Goal: Task Accomplishment & Management: Manage account settings

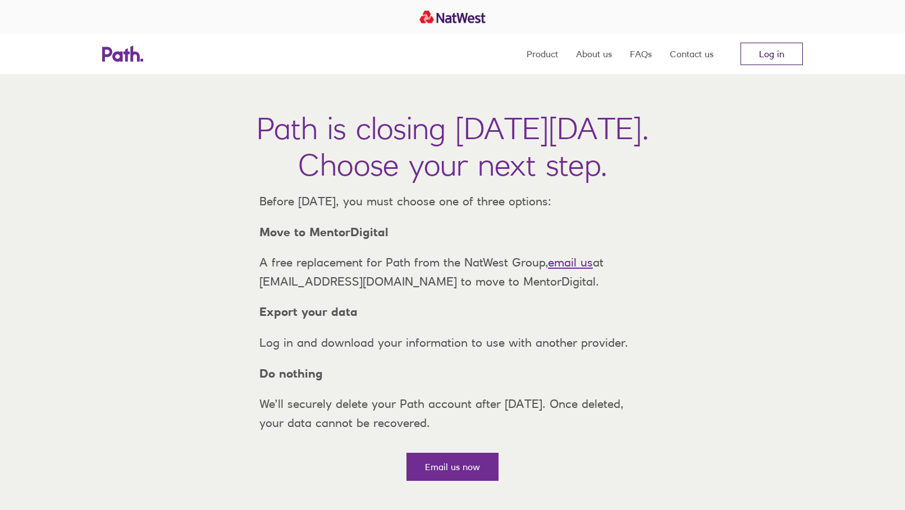
click at [759, 51] on link "Log in" at bounding box center [772, 54] width 62 height 22
click at [779, 50] on link "Log in" at bounding box center [772, 54] width 62 height 22
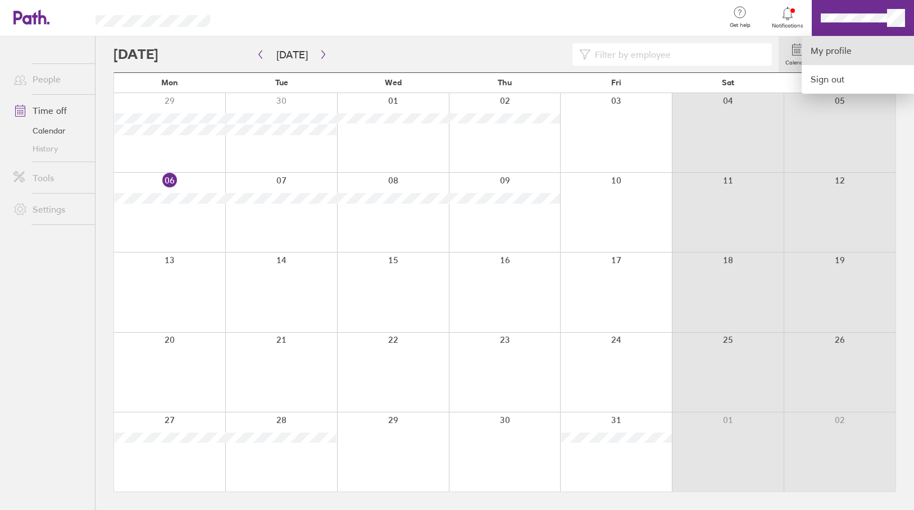
click at [817, 52] on link "My profile" at bounding box center [857, 50] width 112 height 29
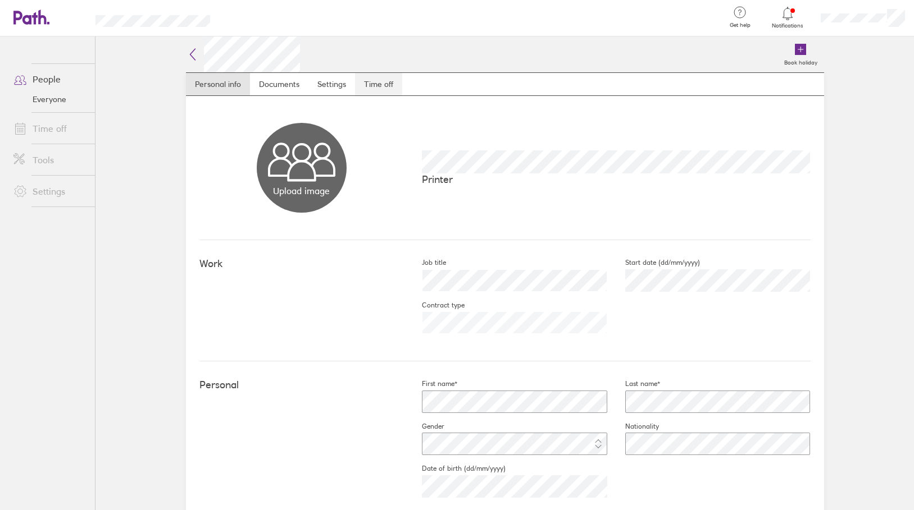
click at [369, 79] on link "Time off" at bounding box center [378, 84] width 47 height 22
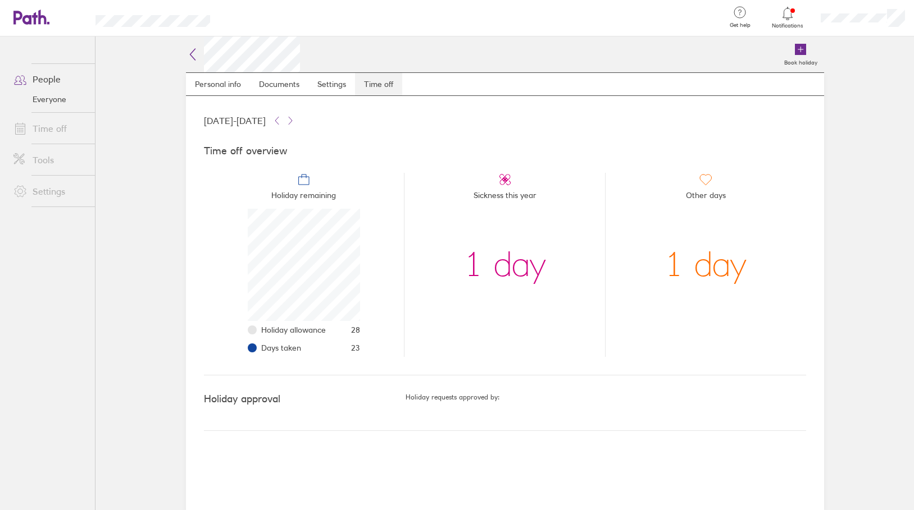
scroll to position [112, 112]
click at [45, 129] on link "Time off" at bounding box center [49, 128] width 90 height 22
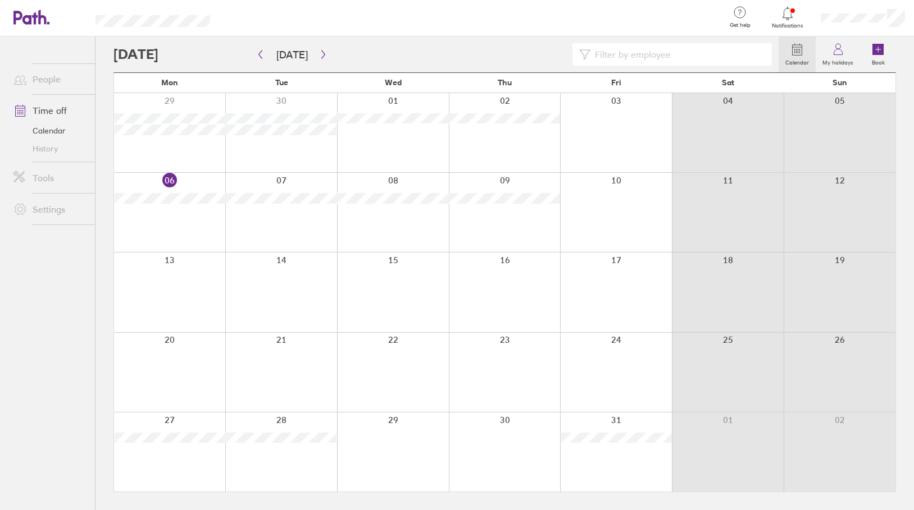
click at [150, 463] on div at bounding box center [169, 452] width 111 height 79
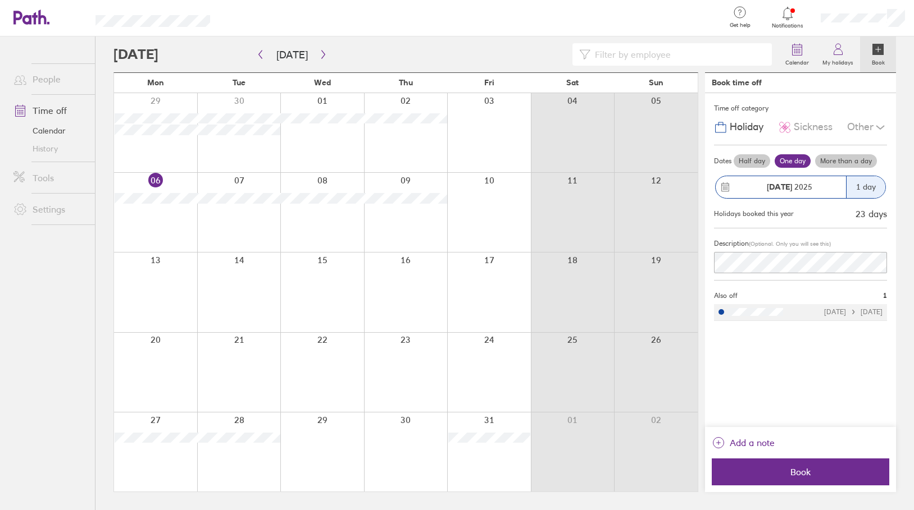
click at [832, 162] on label "More than a day" at bounding box center [846, 160] width 62 height 13
click at [0, 0] on input "More than a day" at bounding box center [0, 0] width 0 height 0
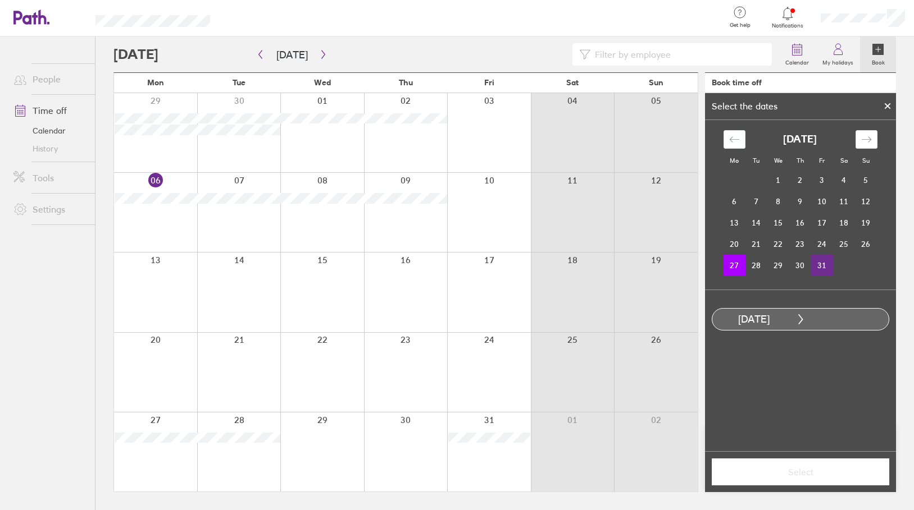
click at [821, 265] on td "31" at bounding box center [822, 265] width 22 height 21
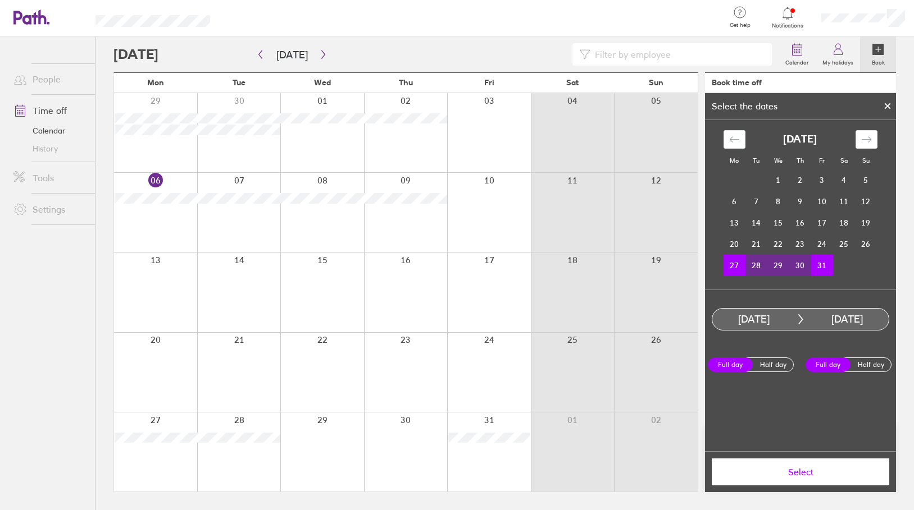
click at [788, 476] on span "Select" at bounding box center [800, 472] width 162 height 10
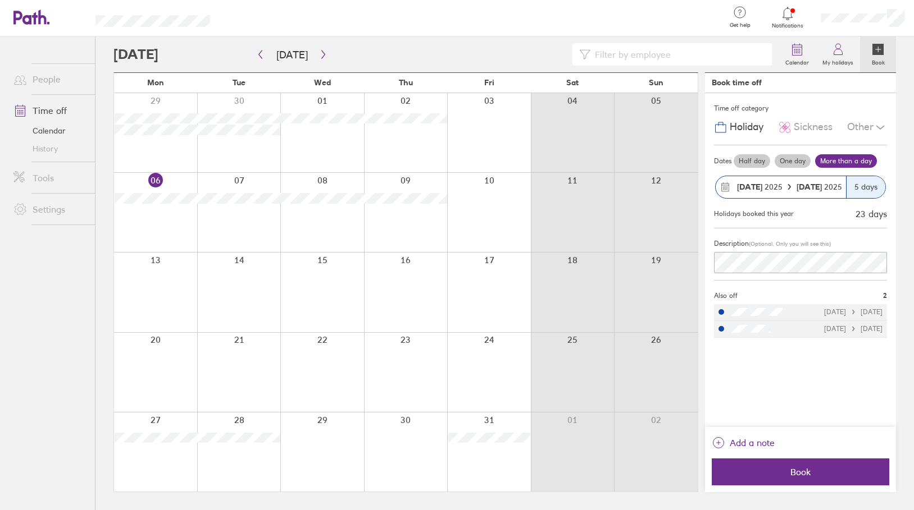
click at [788, 476] on span "Book" at bounding box center [800, 472] width 162 height 10
